Goal: Check status: Check status

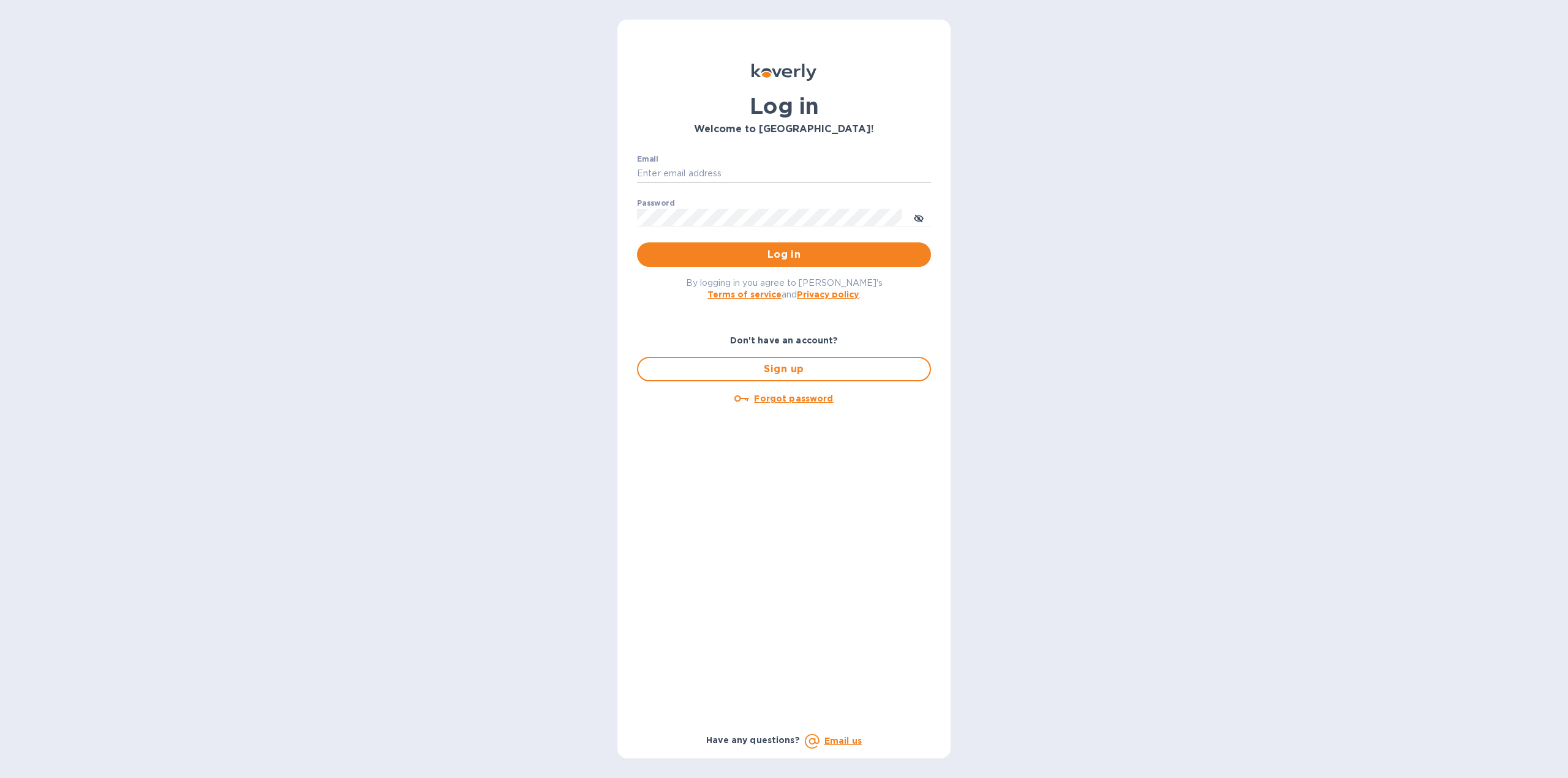
click at [680, 169] on input "Email" at bounding box center [784, 174] width 294 height 18
type input "jchaffee@vfwines.com"
click at [771, 253] on span "Log in" at bounding box center [784, 254] width 275 height 15
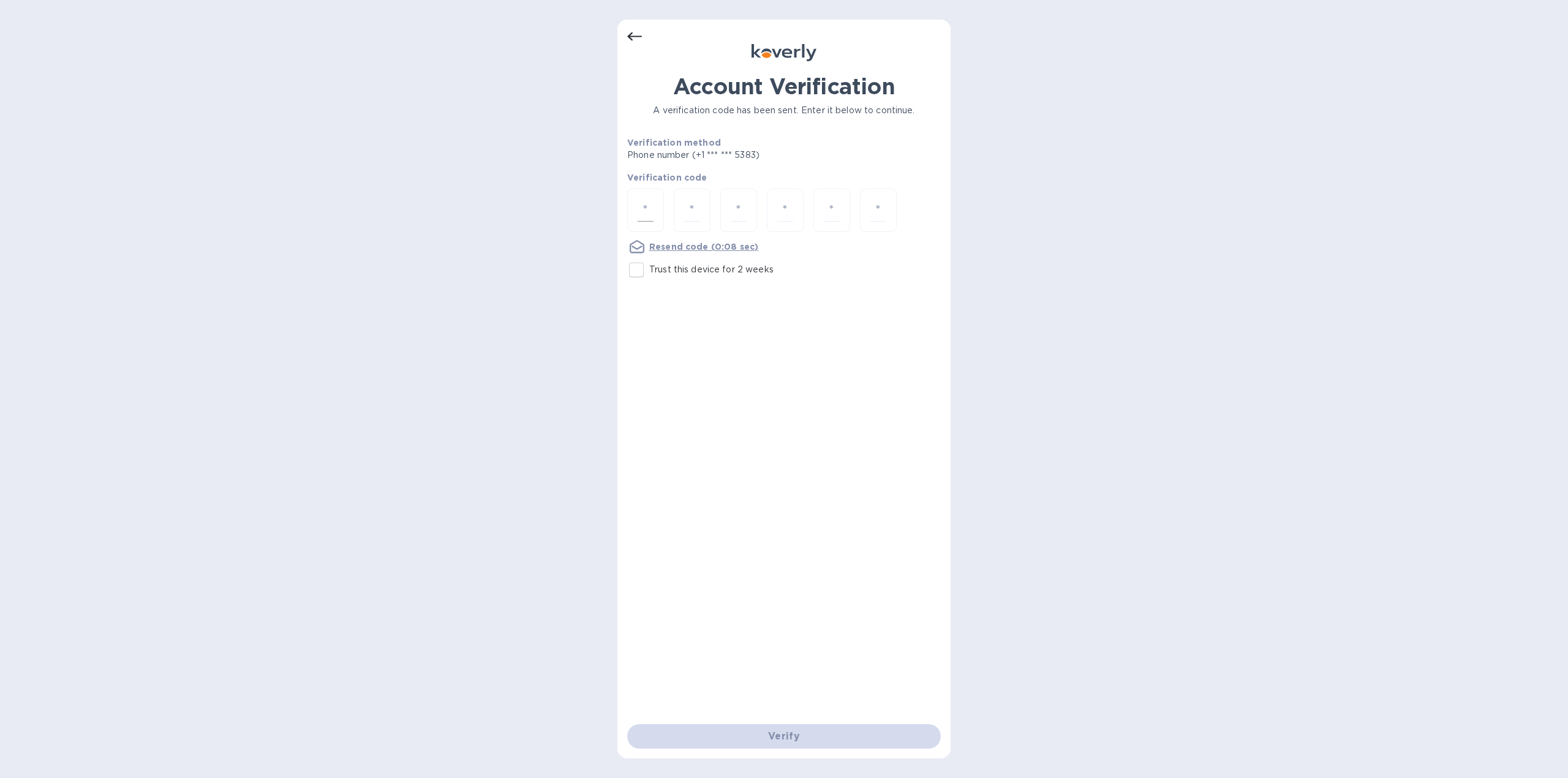
click at [638, 208] on input "number" at bounding box center [646, 210] width 16 height 23
type input "5"
type input "9"
type input "2"
type input "7"
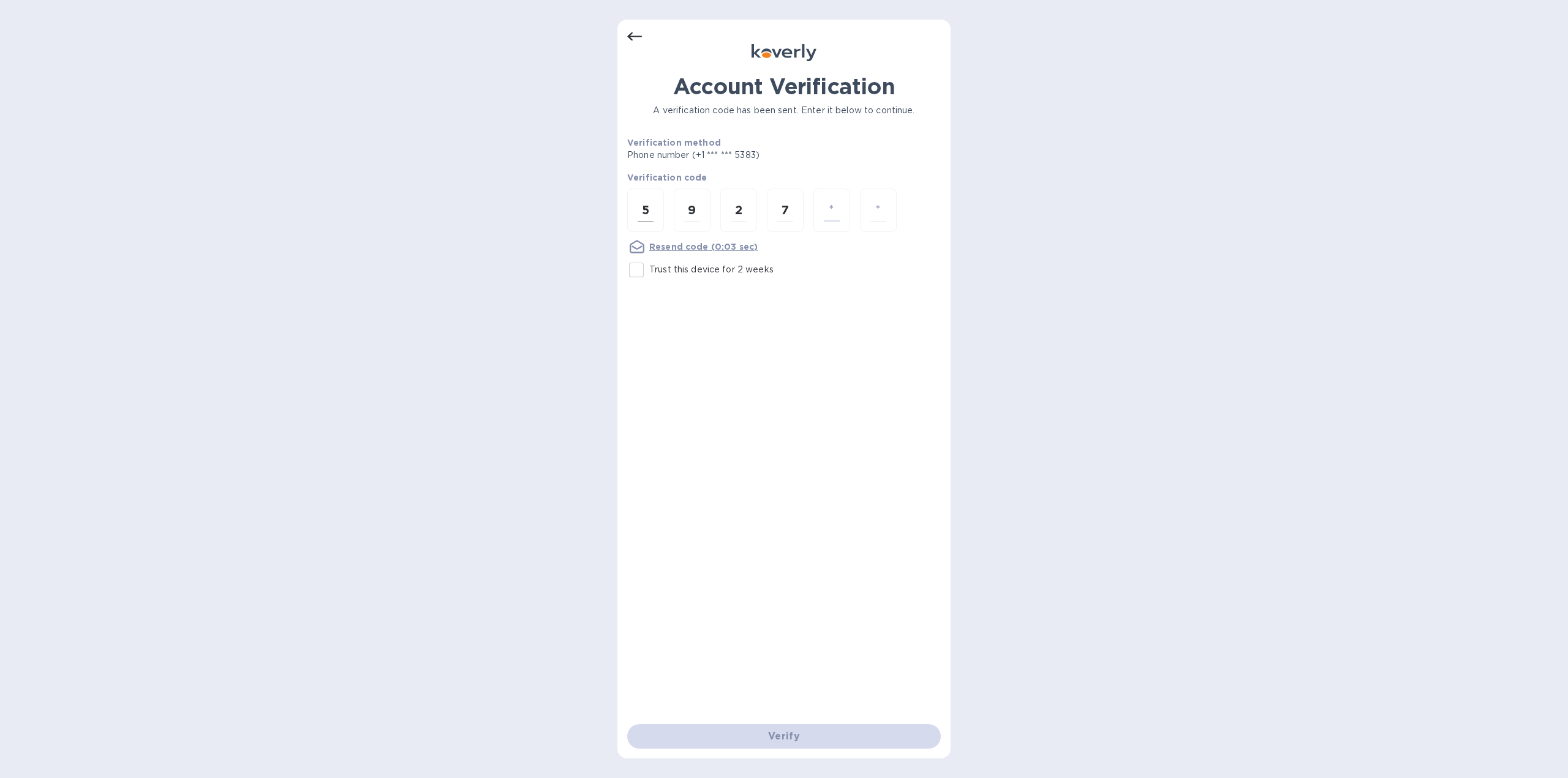
type input "8"
type input "7"
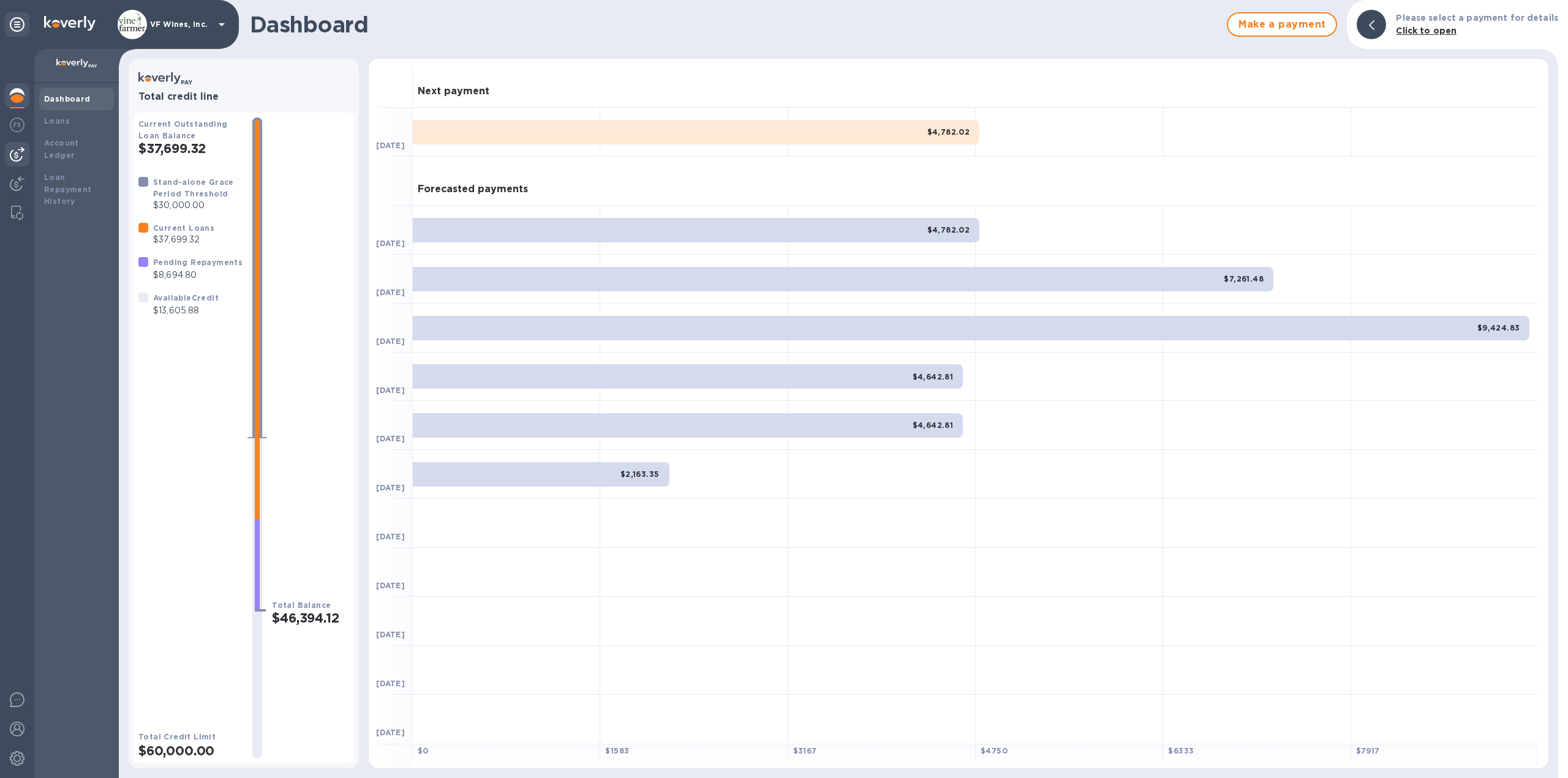
click at [17, 151] on img at bounding box center [17, 155] width 15 height 15
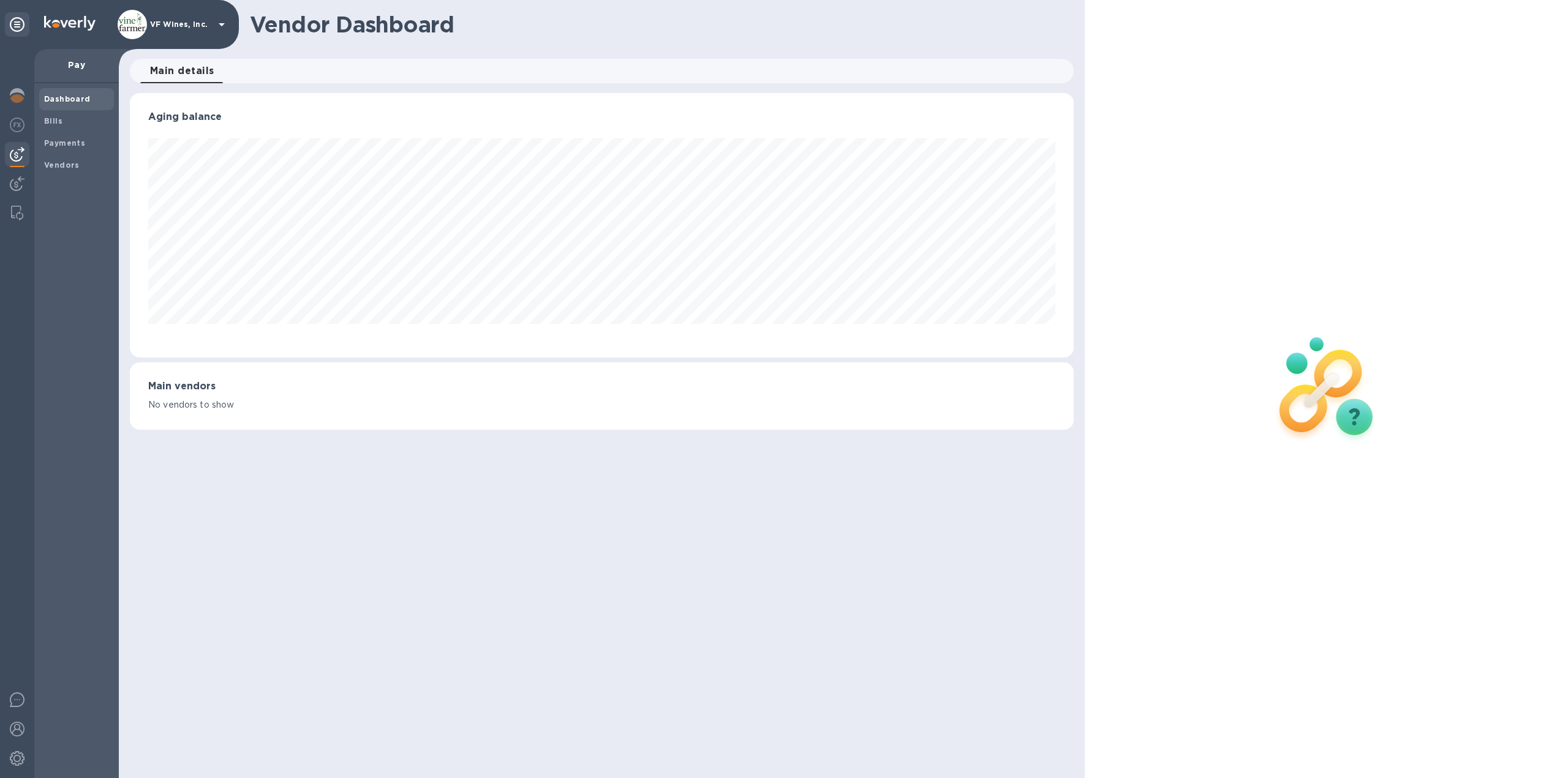
scroll to position [265, 944]
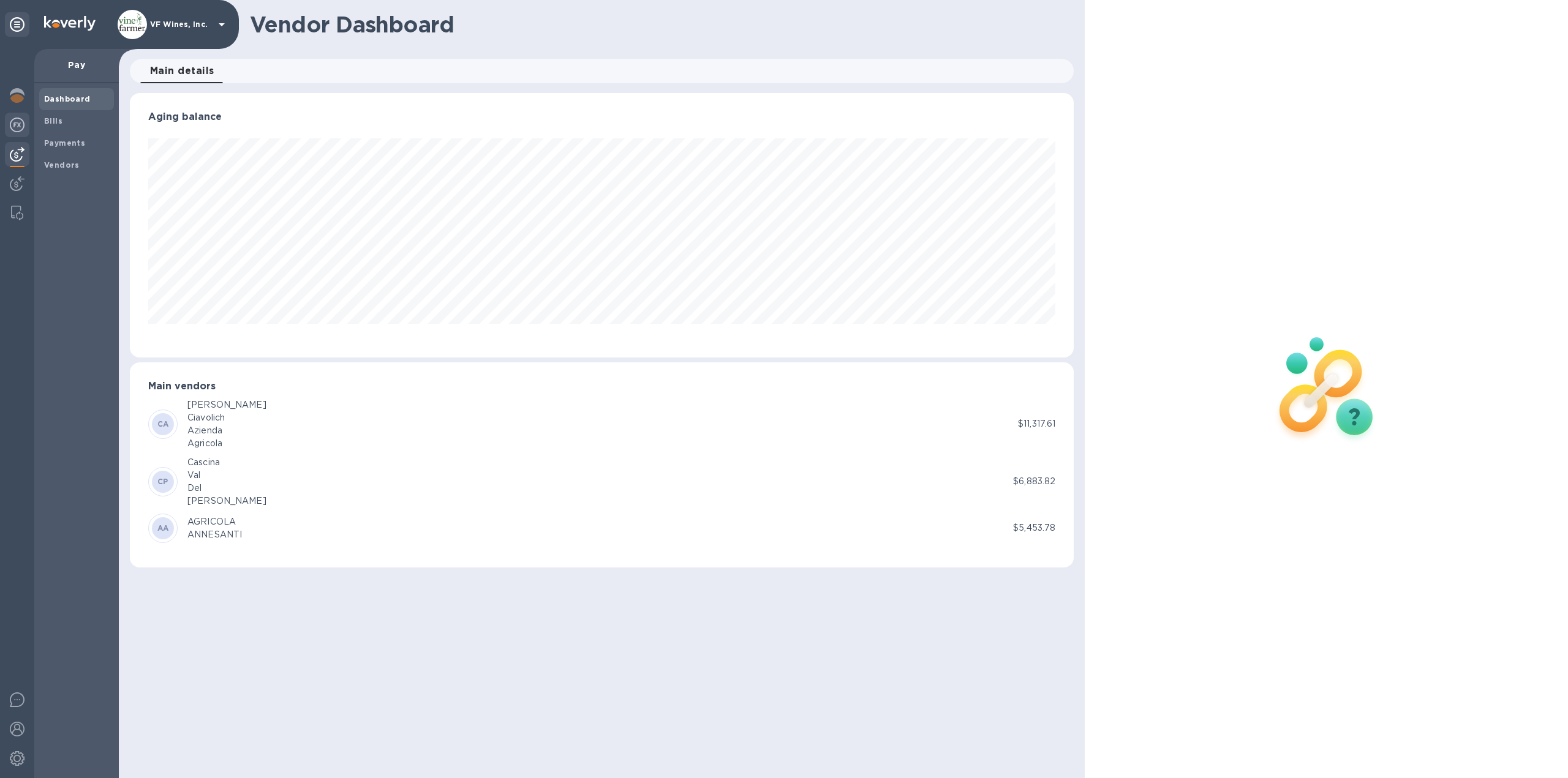
click at [20, 129] on img at bounding box center [17, 125] width 15 height 15
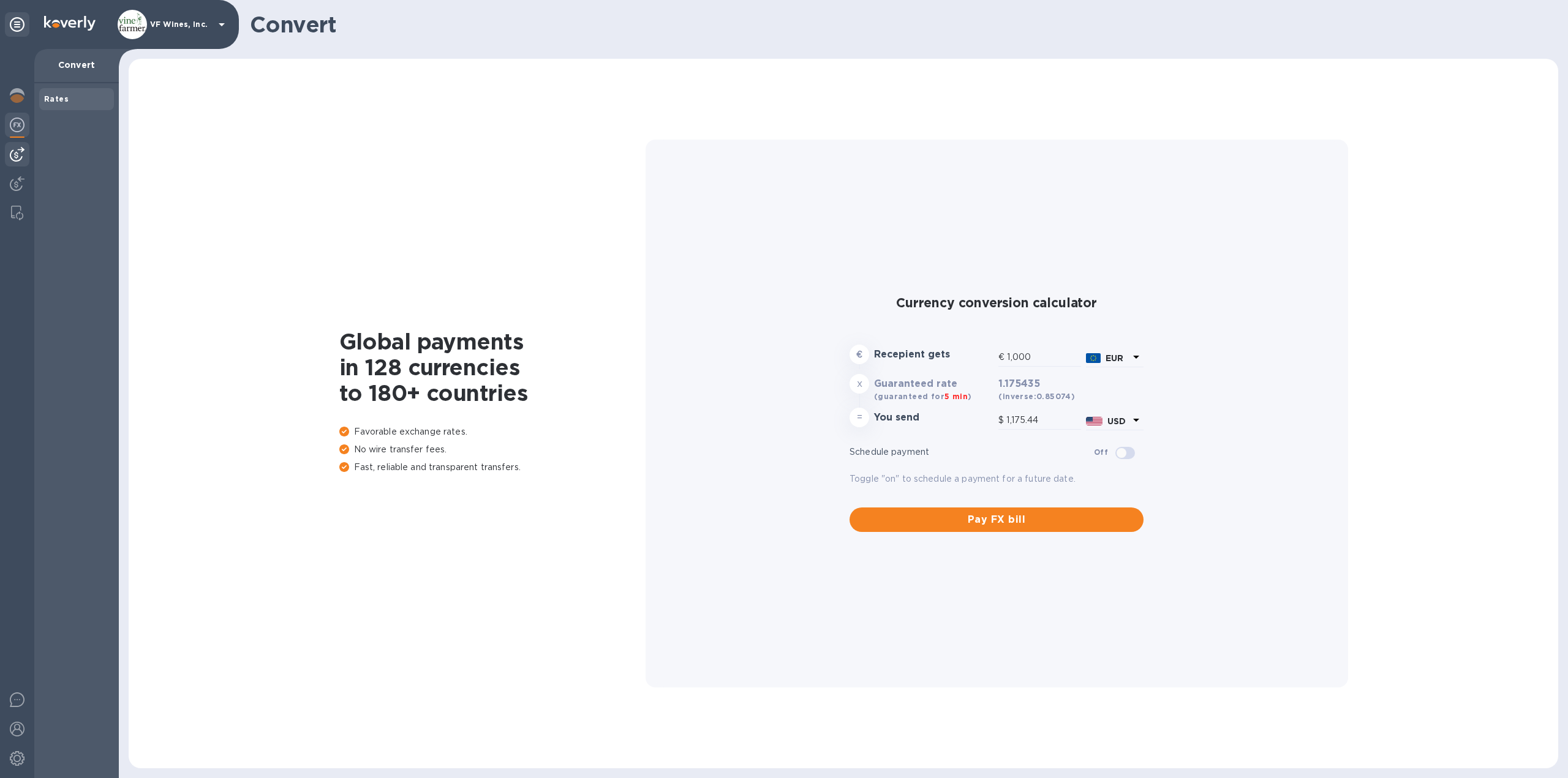
type input "1,175.44"
click at [16, 157] on img at bounding box center [17, 155] width 15 height 15
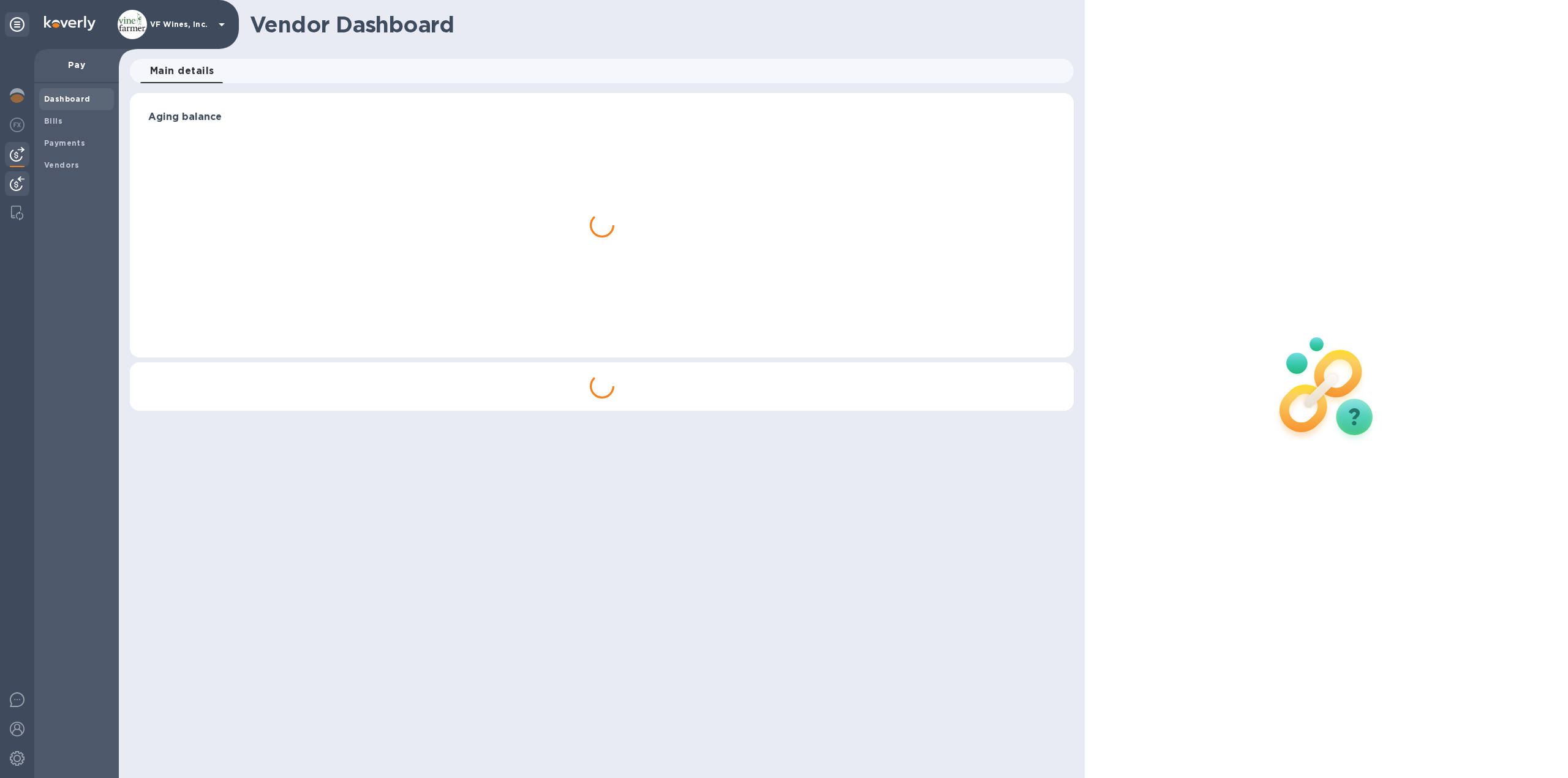
click at [16, 186] on img at bounding box center [17, 183] width 15 height 15
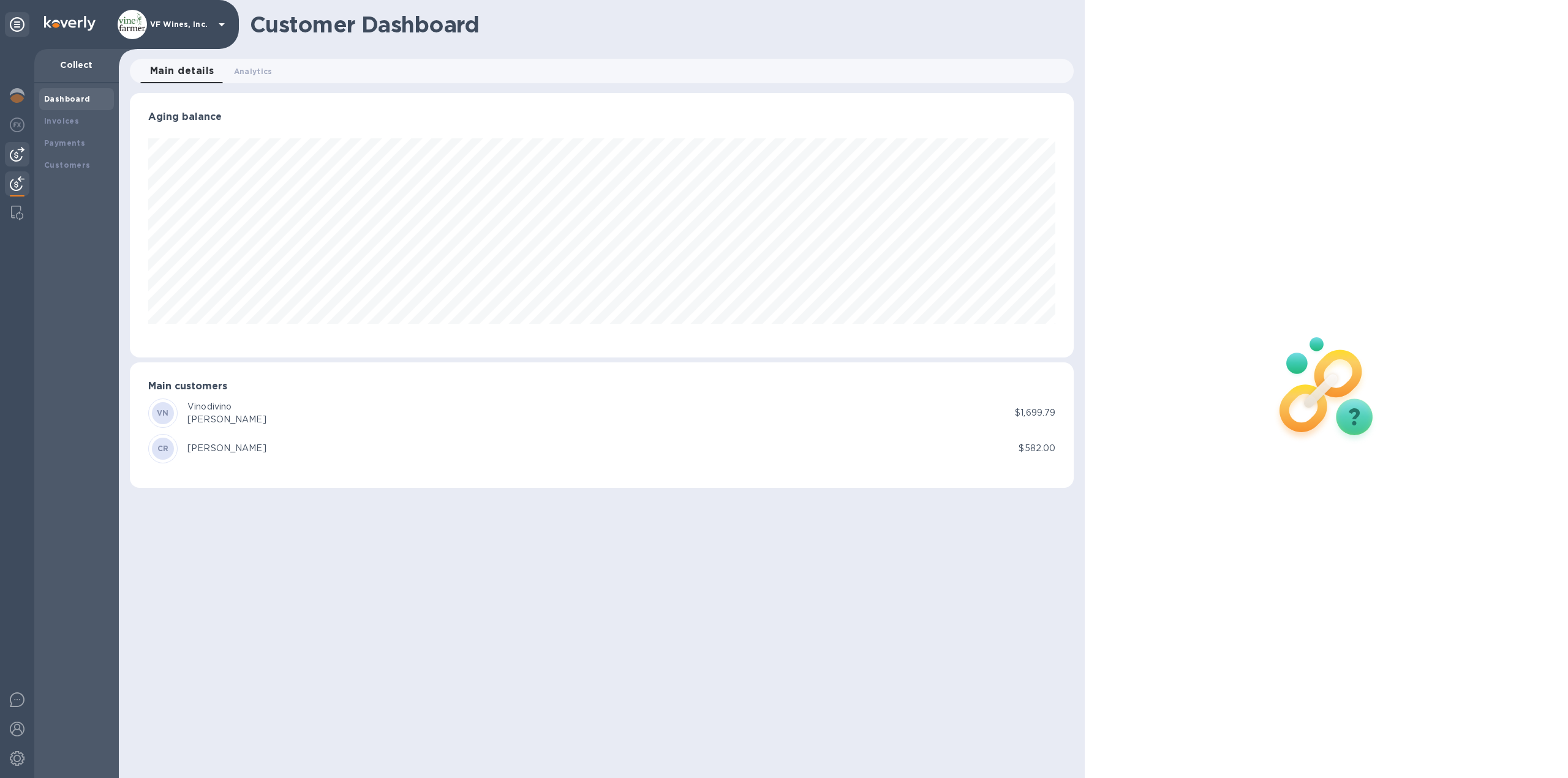
click at [16, 150] on img at bounding box center [17, 155] width 15 height 15
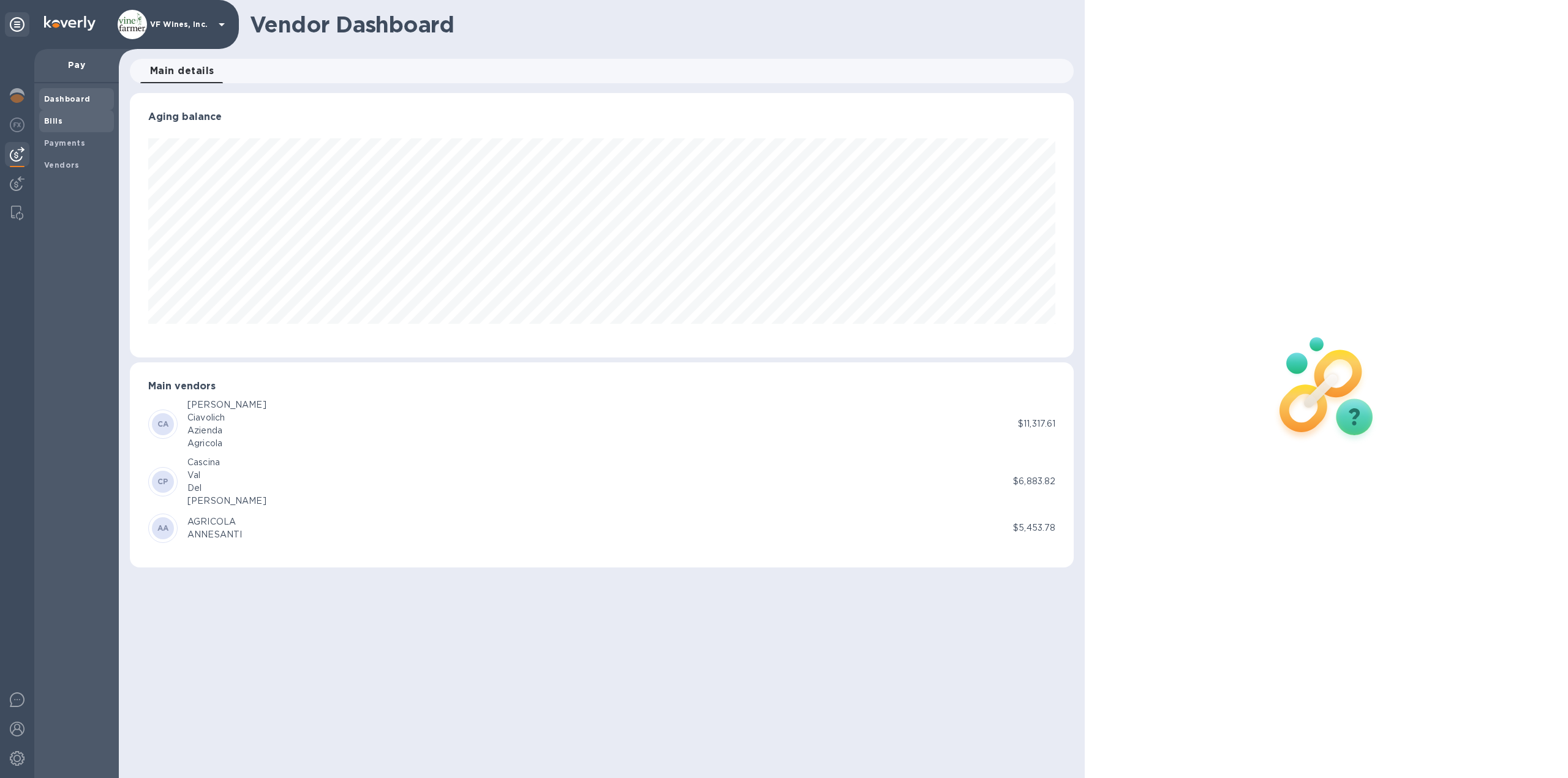
scroll to position [265, 944]
click at [56, 138] on b "Payments" at bounding box center [64, 143] width 41 height 9
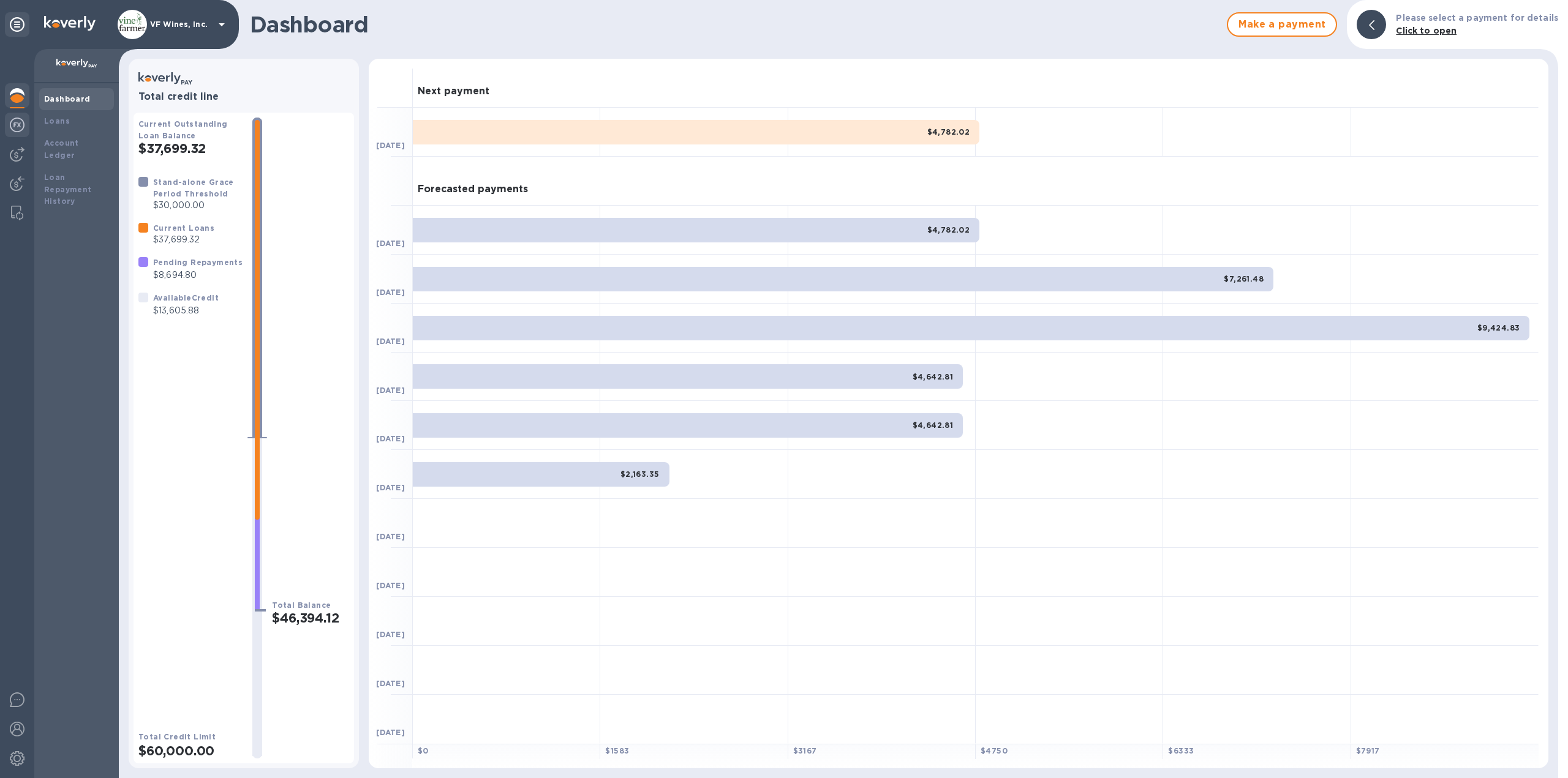
click at [16, 129] on img at bounding box center [17, 125] width 15 height 15
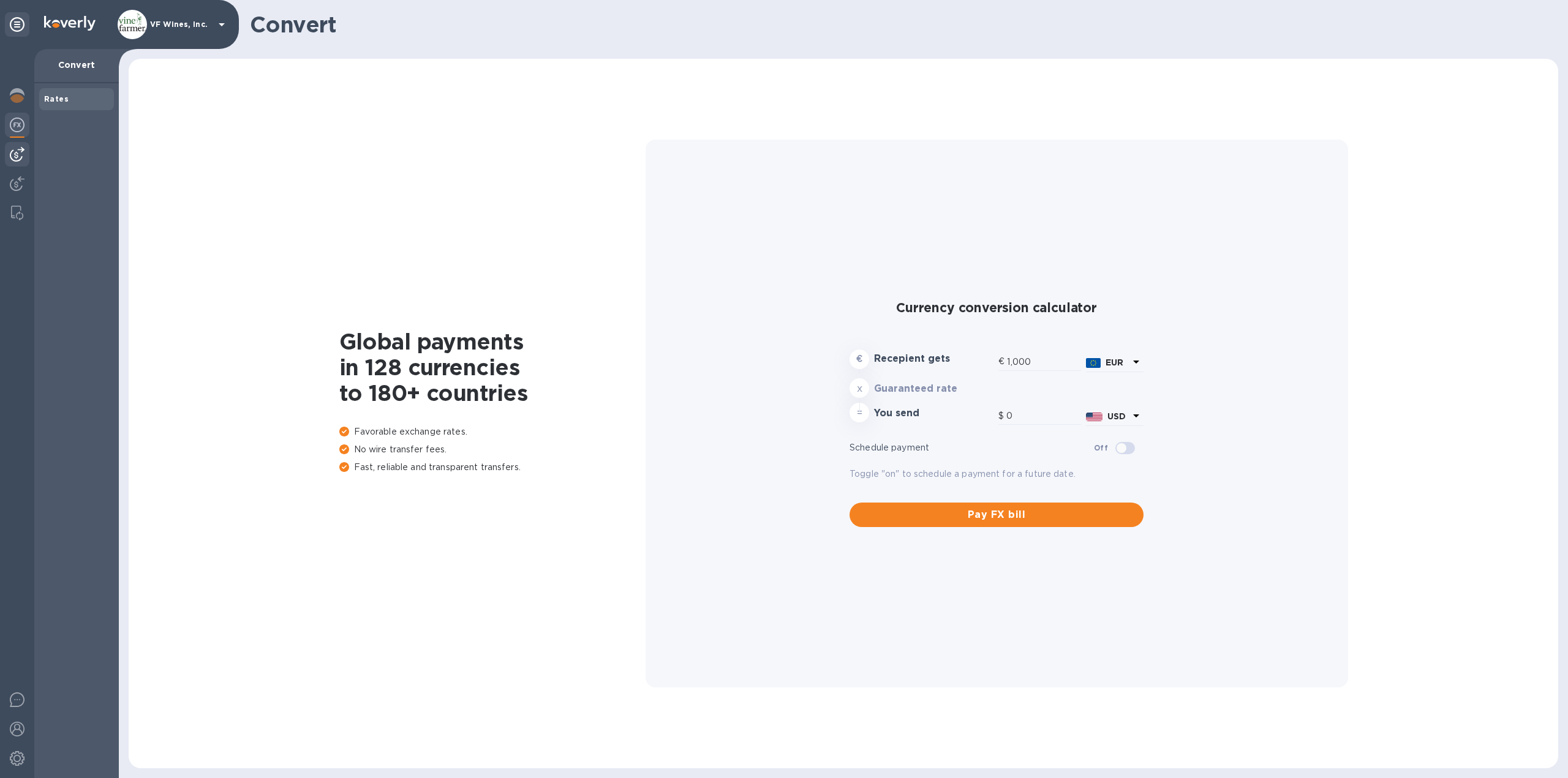
type input "1,175.64"
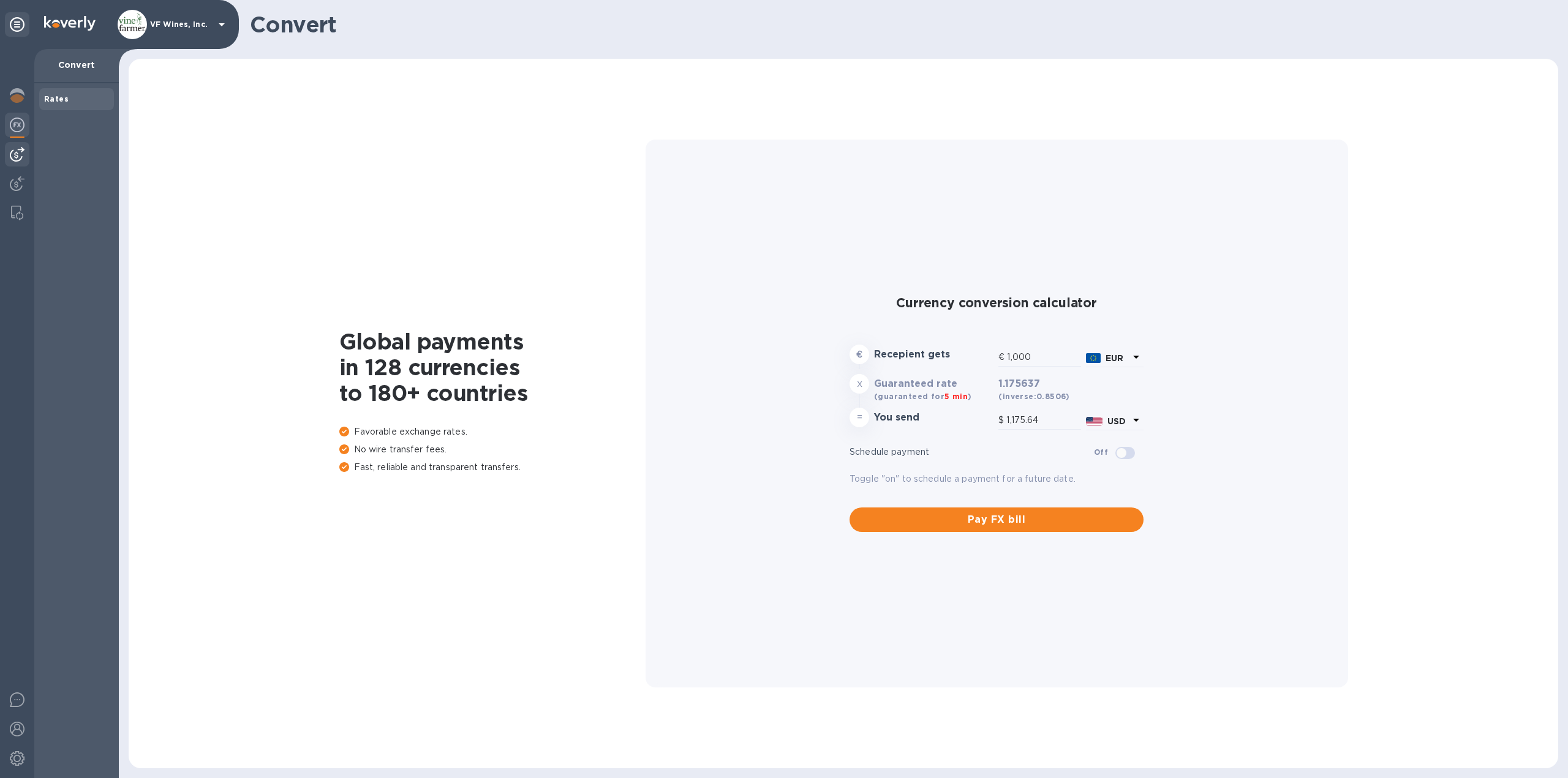
click at [14, 154] on img at bounding box center [17, 155] width 15 height 15
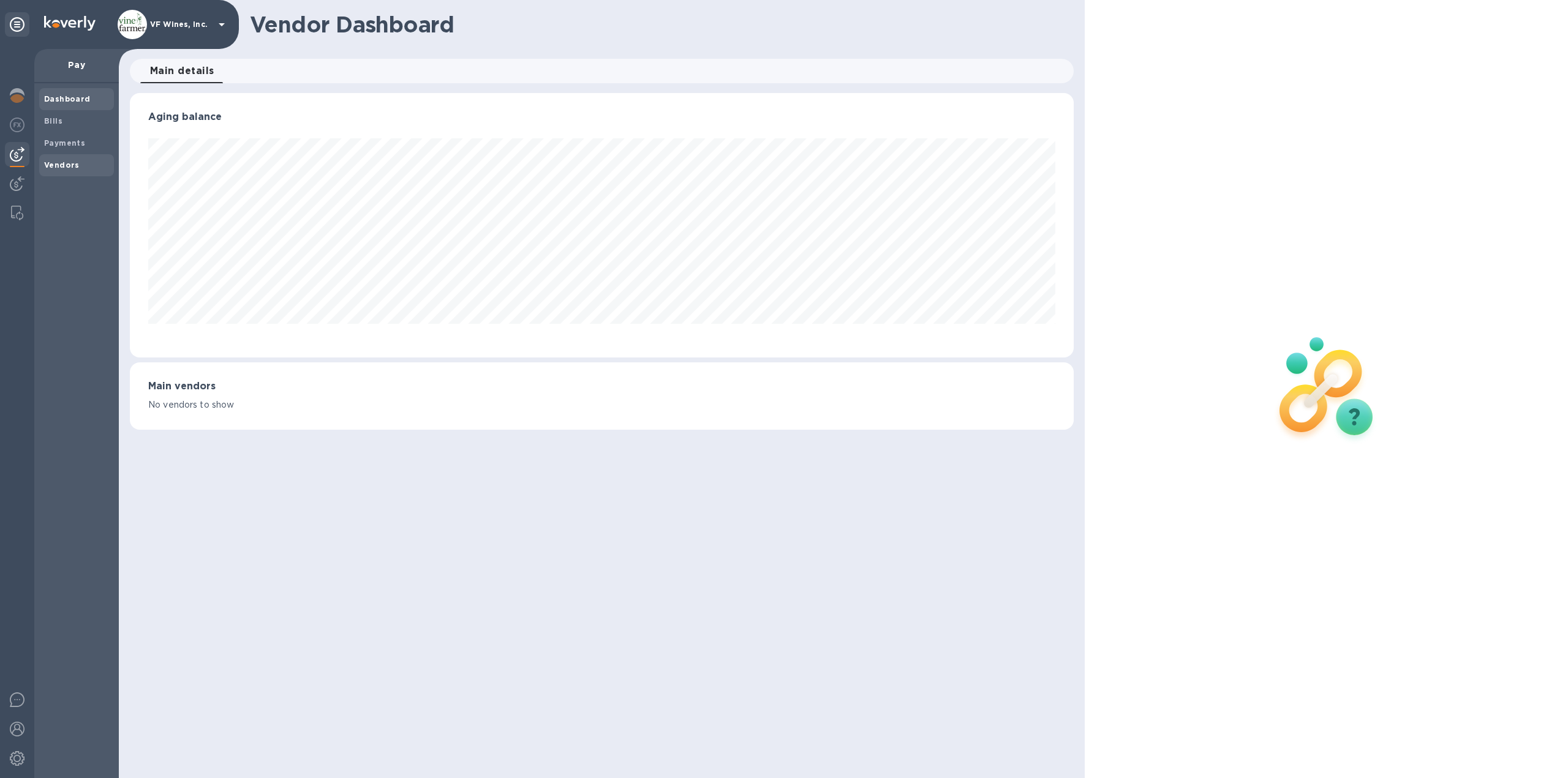
scroll to position [265, 944]
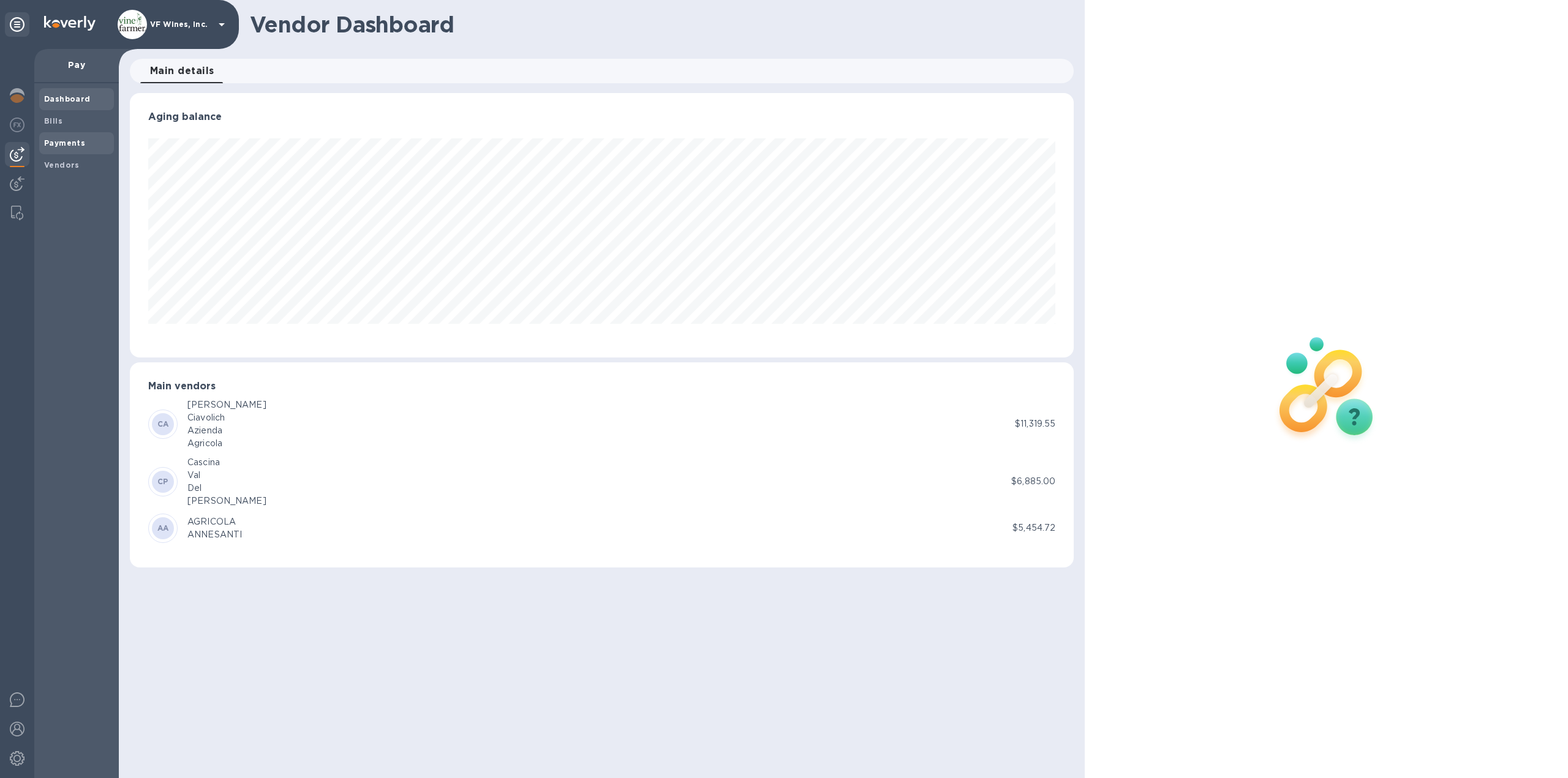
click at [57, 141] on b "Payments" at bounding box center [64, 143] width 41 height 9
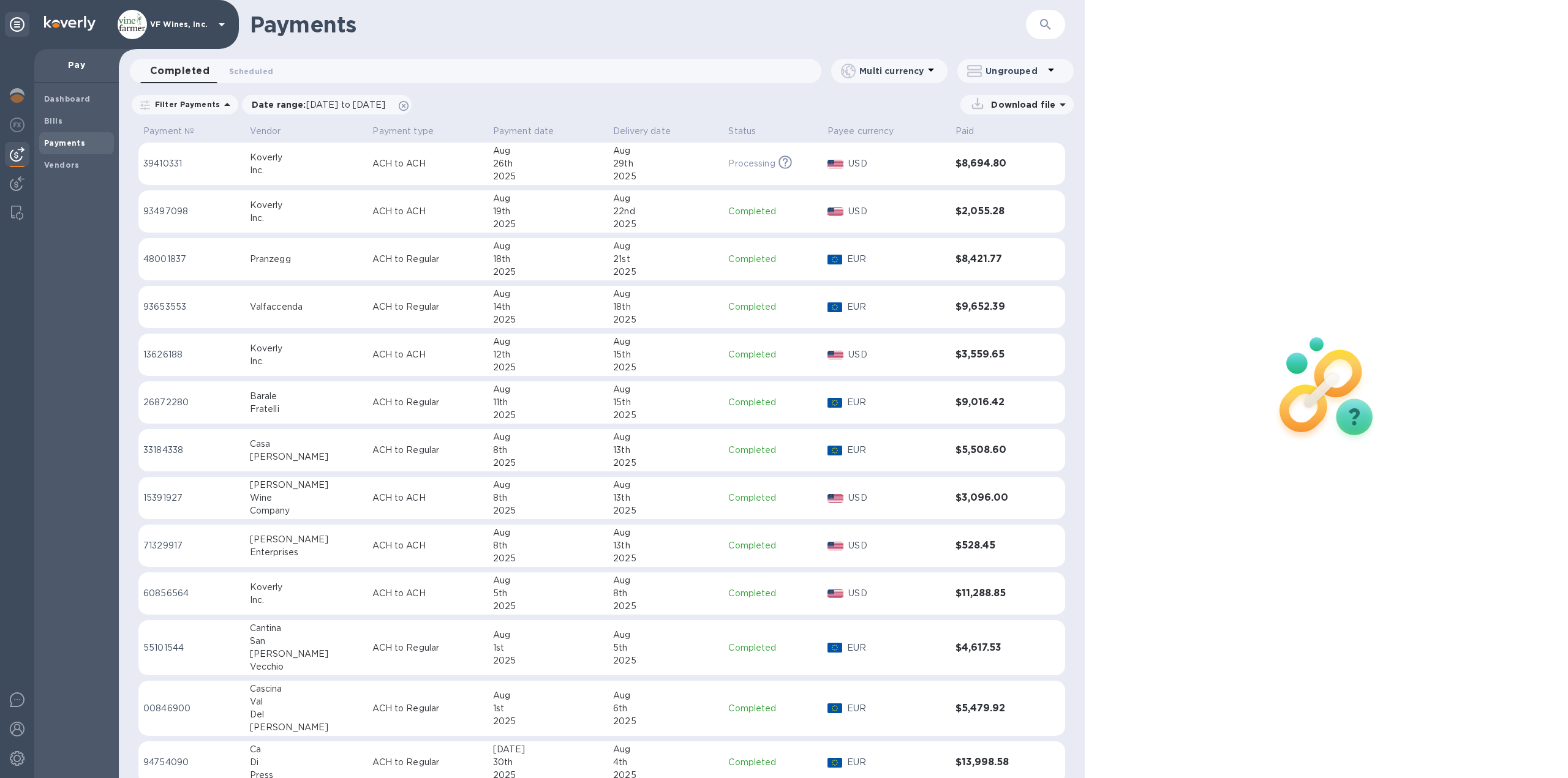
click at [874, 212] on p "USD" at bounding box center [897, 211] width 98 height 13
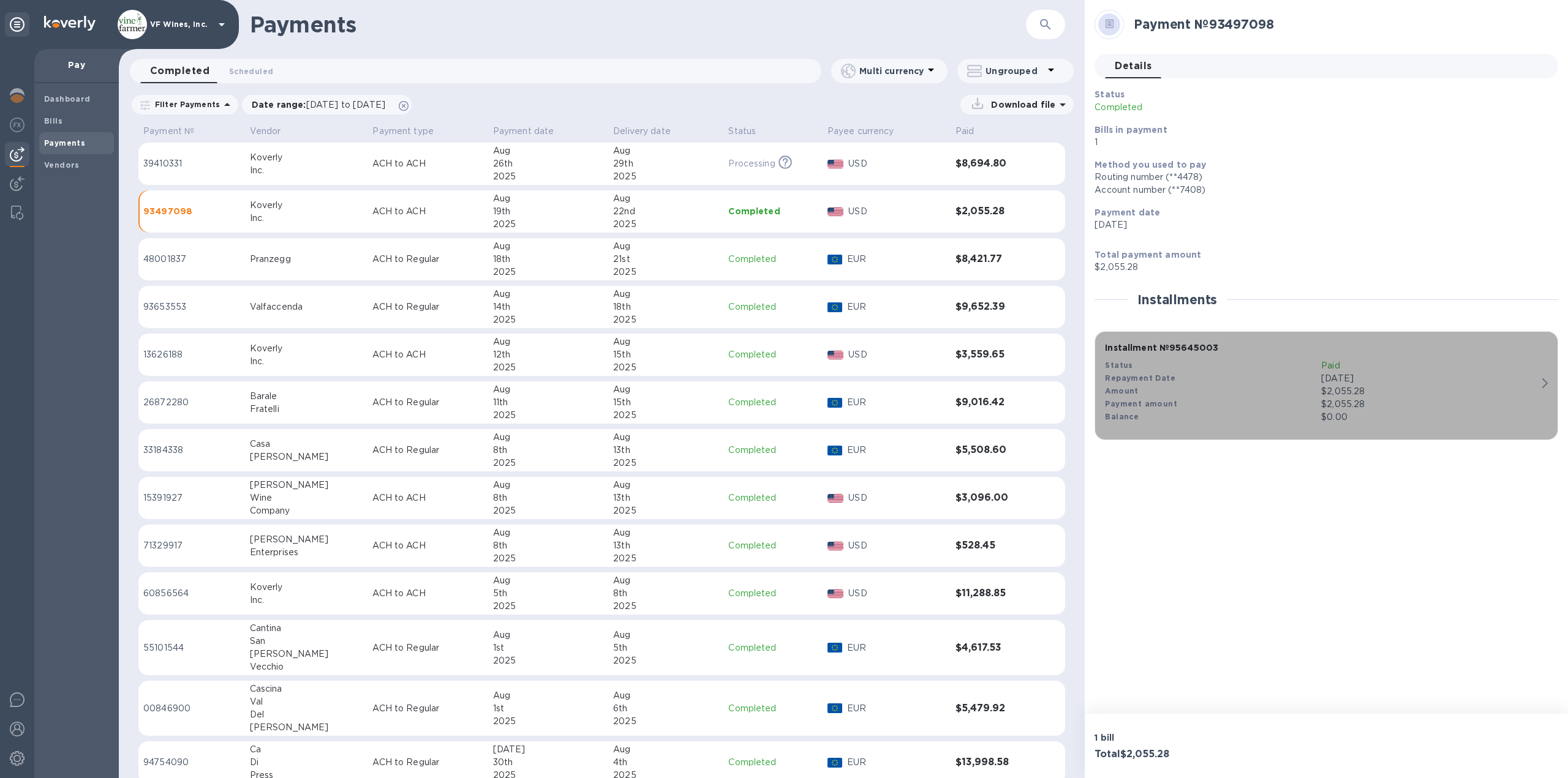
click at [1313, 397] on div "Amount" at bounding box center [1213, 391] width 216 height 13
